Goal: Find specific page/section: Find specific page/section

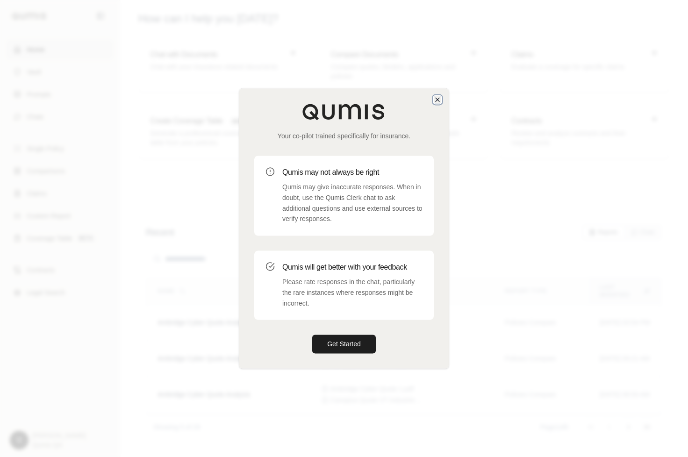
click at [434, 96] on icon "button" at bounding box center [437, 99] width 7 height 7
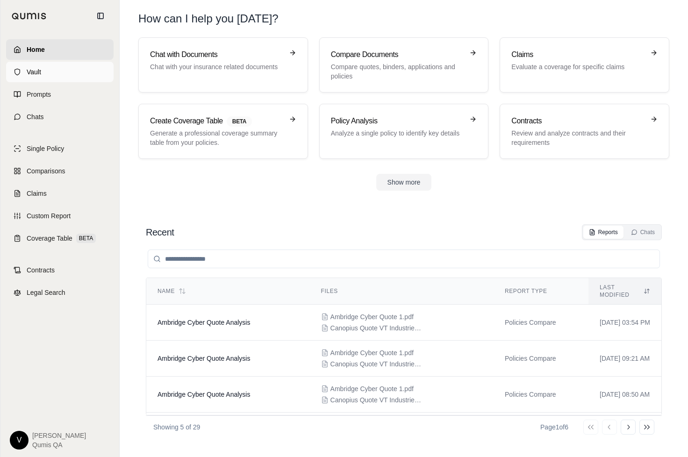
click at [37, 77] on link "Vault" at bounding box center [60, 72] width 108 height 21
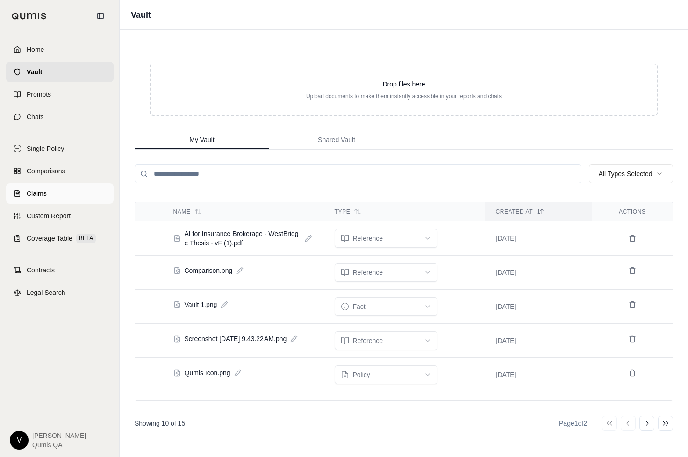
click at [61, 189] on link "Claims" at bounding box center [60, 193] width 108 height 21
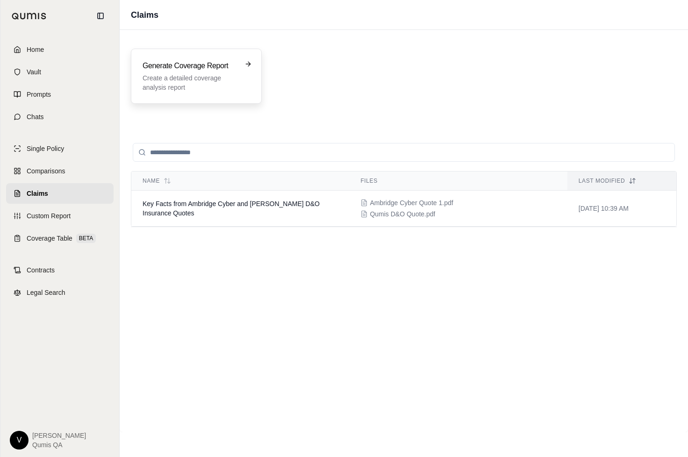
click at [154, 76] on p "Create a detailed coverage analysis report" at bounding box center [190, 82] width 94 height 19
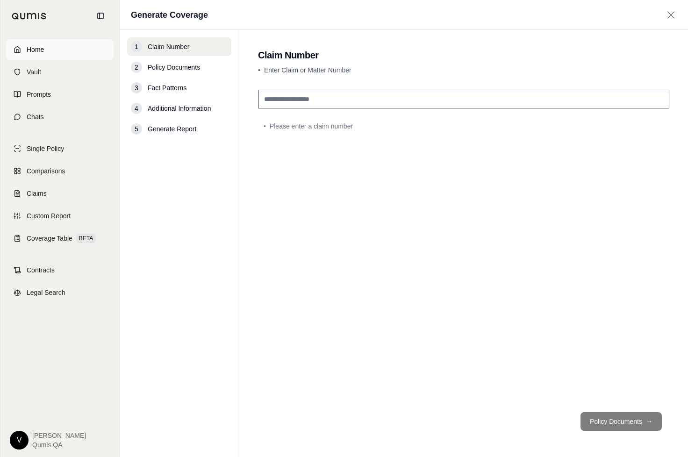
click at [37, 49] on span "Home" at bounding box center [35, 49] width 17 height 9
